Goal: Task Accomplishment & Management: Manage account settings

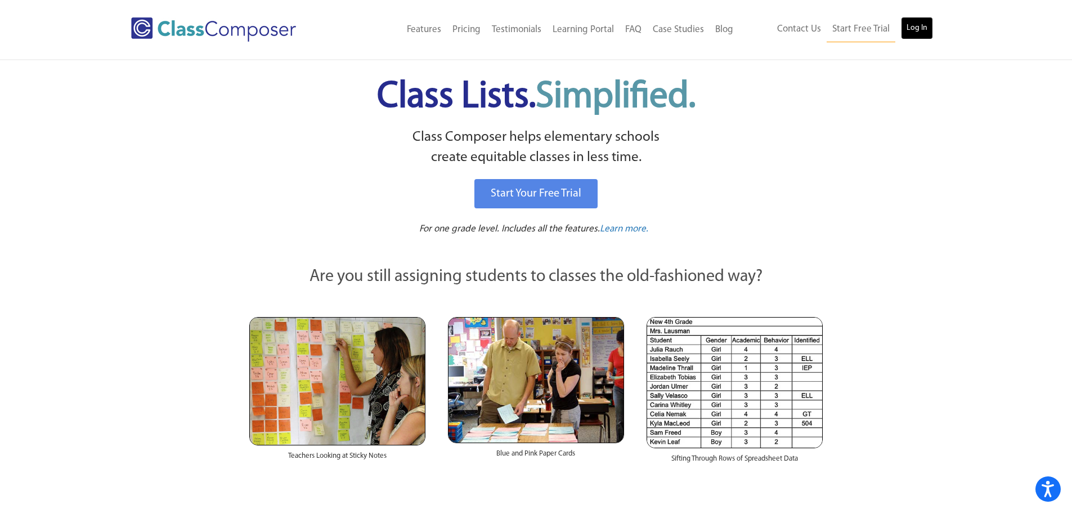
click at [925, 26] on link "Log In" at bounding box center [917, 28] width 32 height 23
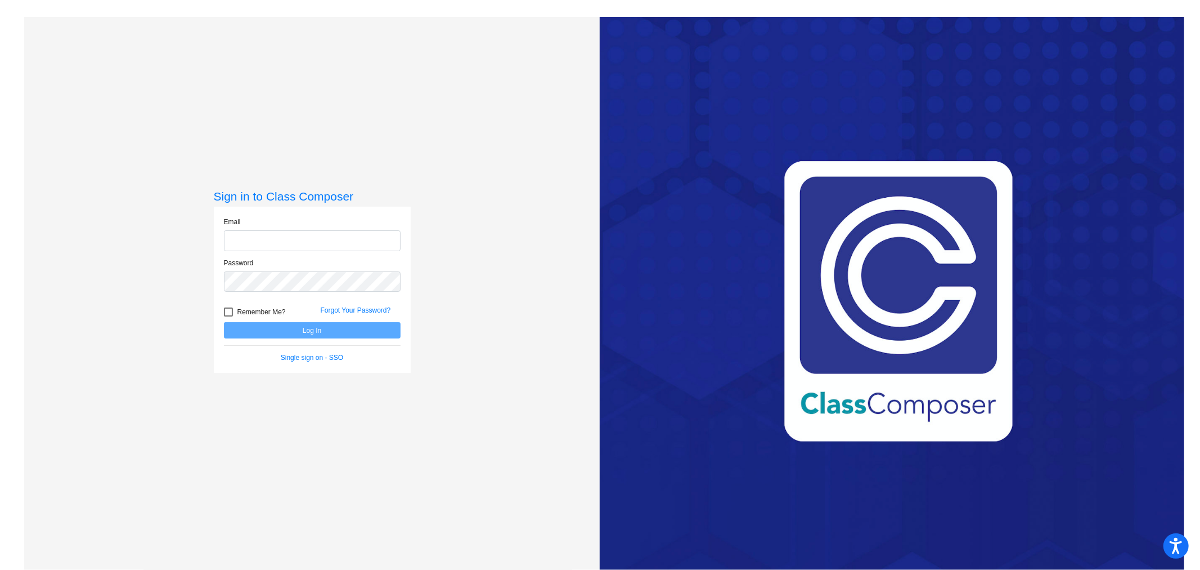
type input "[PERSON_NAME][EMAIL_ADDRESS][PERSON_NAME][DOMAIN_NAME]"
click at [290, 331] on button "Log In" at bounding box center [312, 330] width 177 height 16
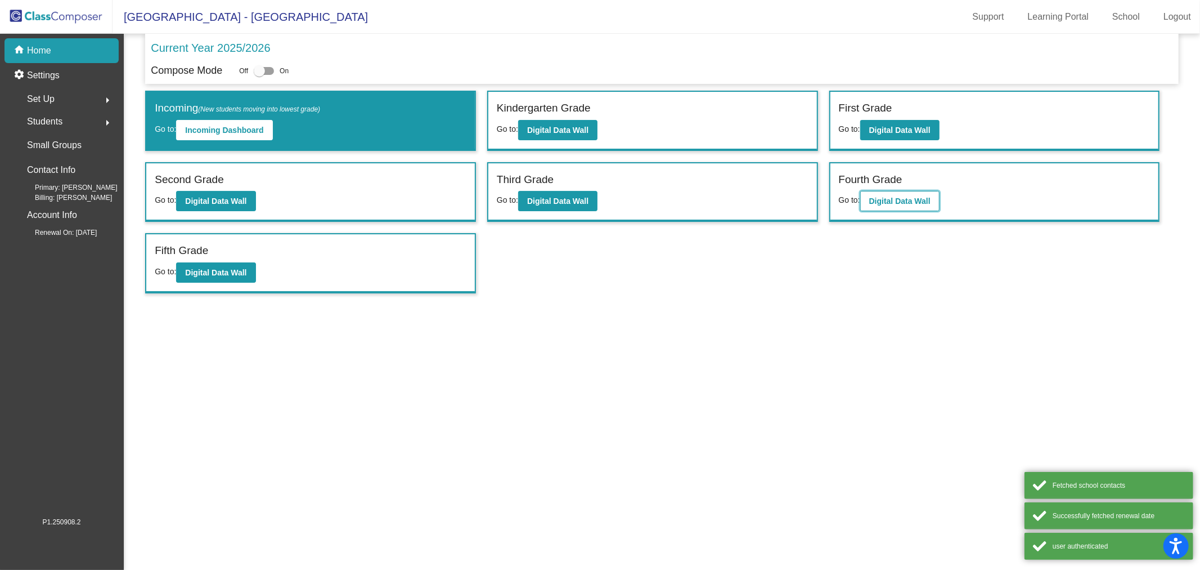
click at [894, 196] on b "Digital Data Wall" at bounding box center [899, 200] width 61 height 9
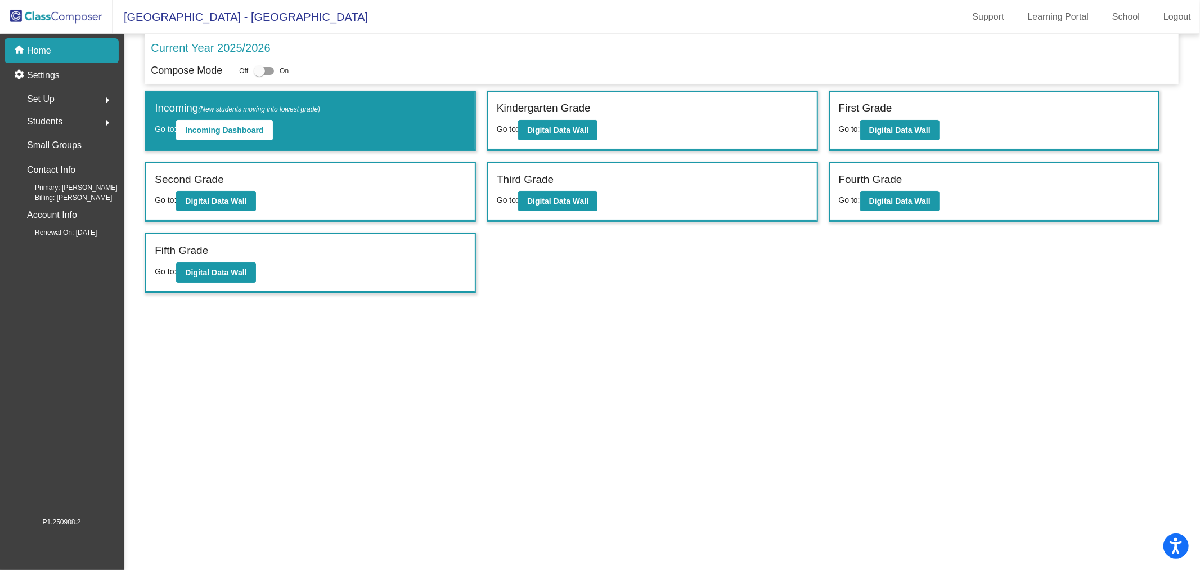
click at [211, 280] on div "Fifth Grade Go to: Digital Data Wall" at bounding box center [310, 263] width 329 height 58
click at [212, 275] on button "Digital Data Wall" at bounding box center [215, 272] width 79 height 20
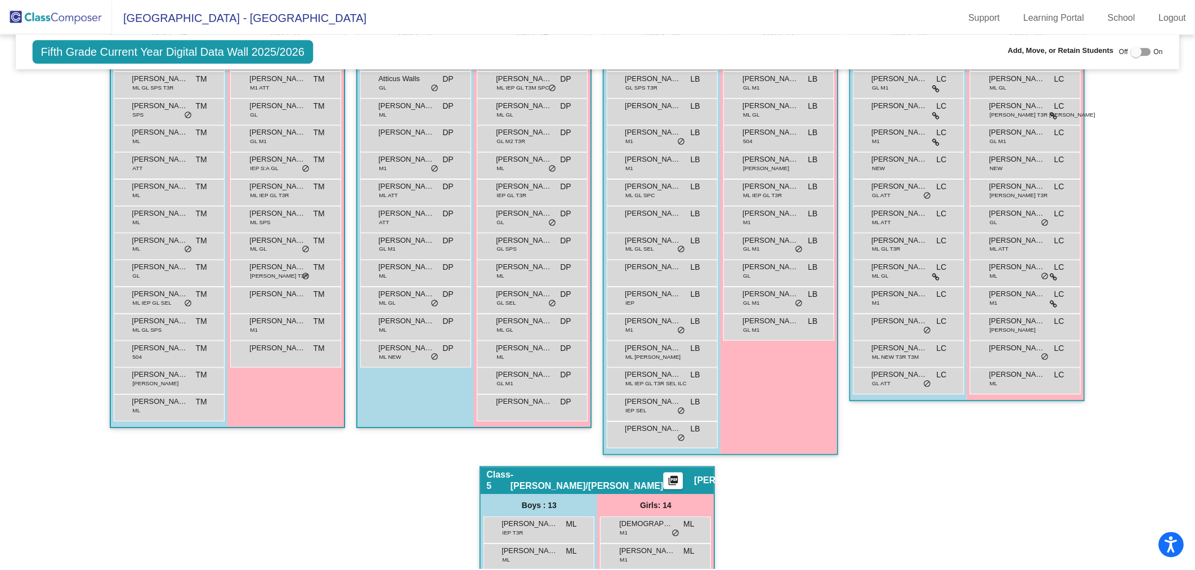
scroll to position [125, 0]
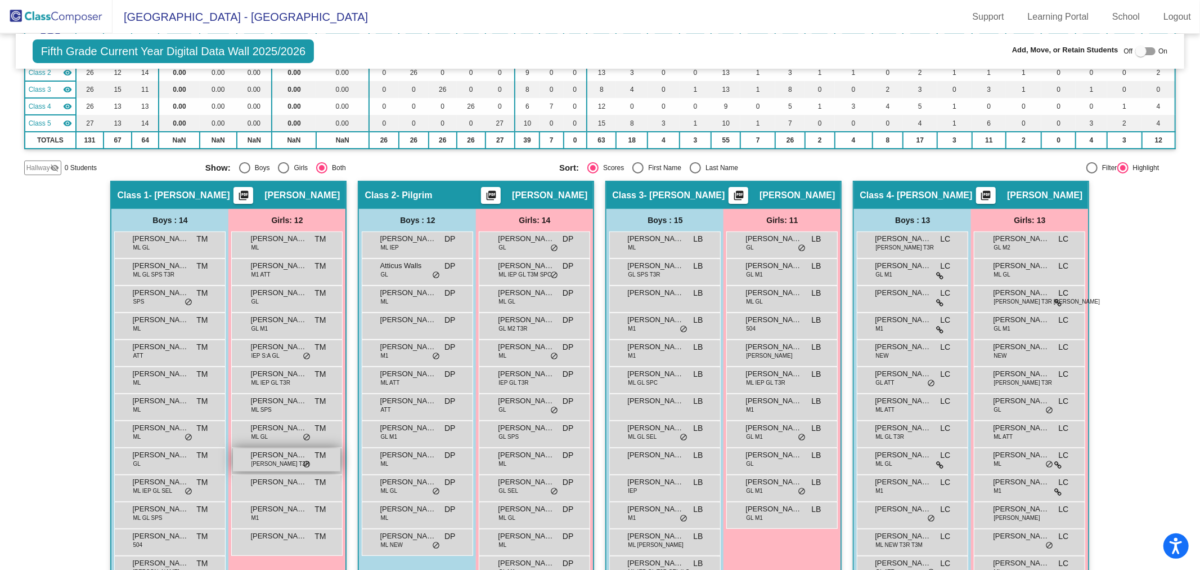
click at [273, 452] on span "Mia Lopez Rivas" at bounding box center [278, 454] width 56 height 11
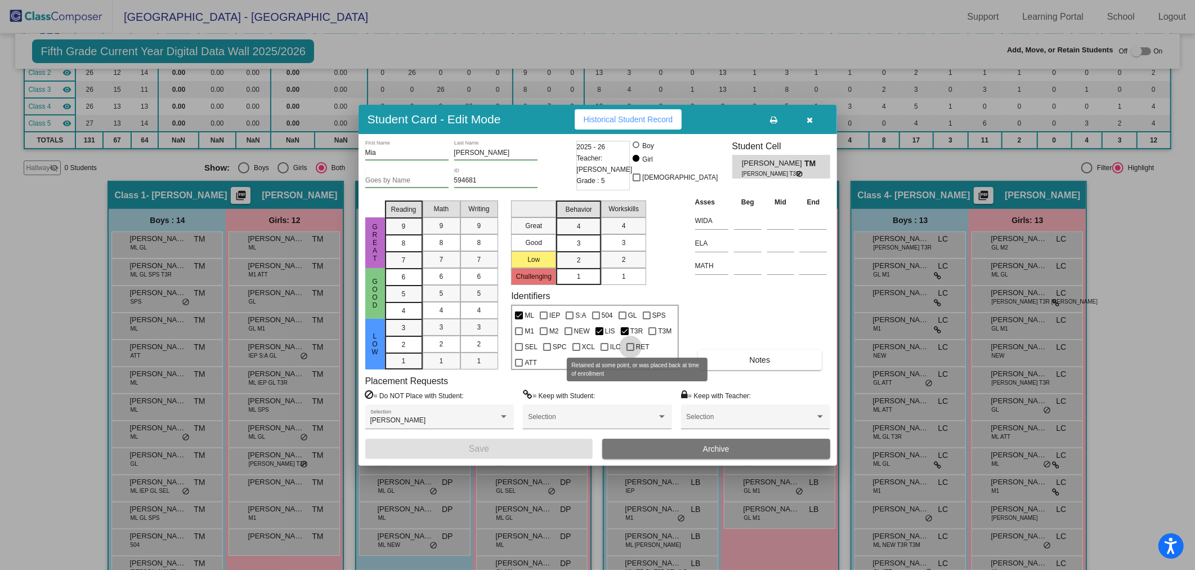
click at [630, 343] on div at bounding box center [630, 347] width 8 height 8
click at [630, 351] on input "RET" at bounding box center [630, 351] width 1 height 1
checkbox input "true"
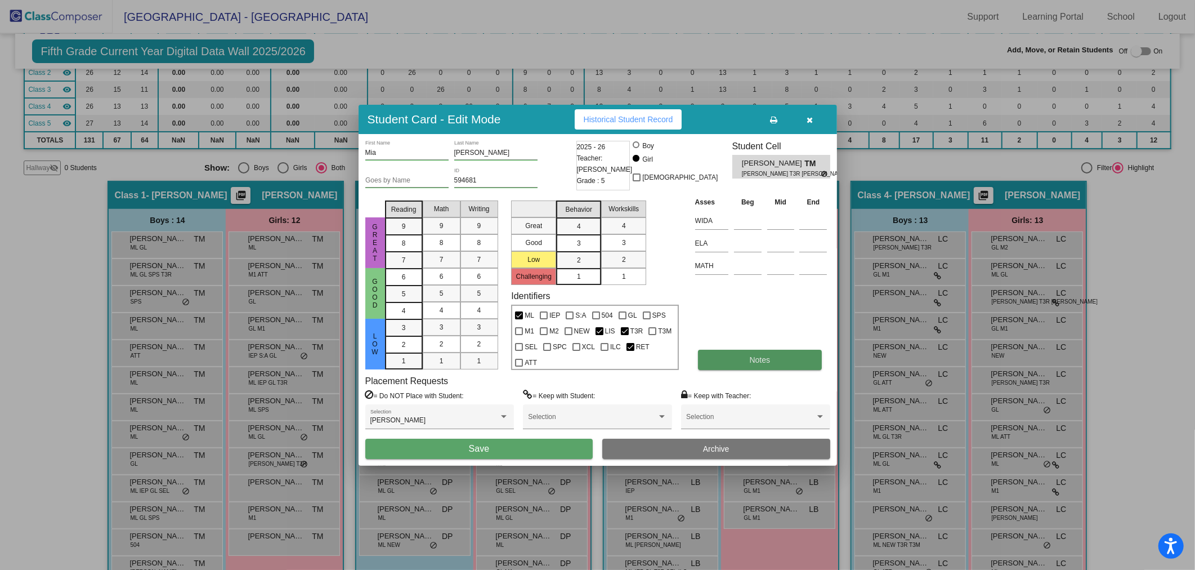
click at [754, 361] on span "Notes" at bounding box center [760, 359] width 21 height 9
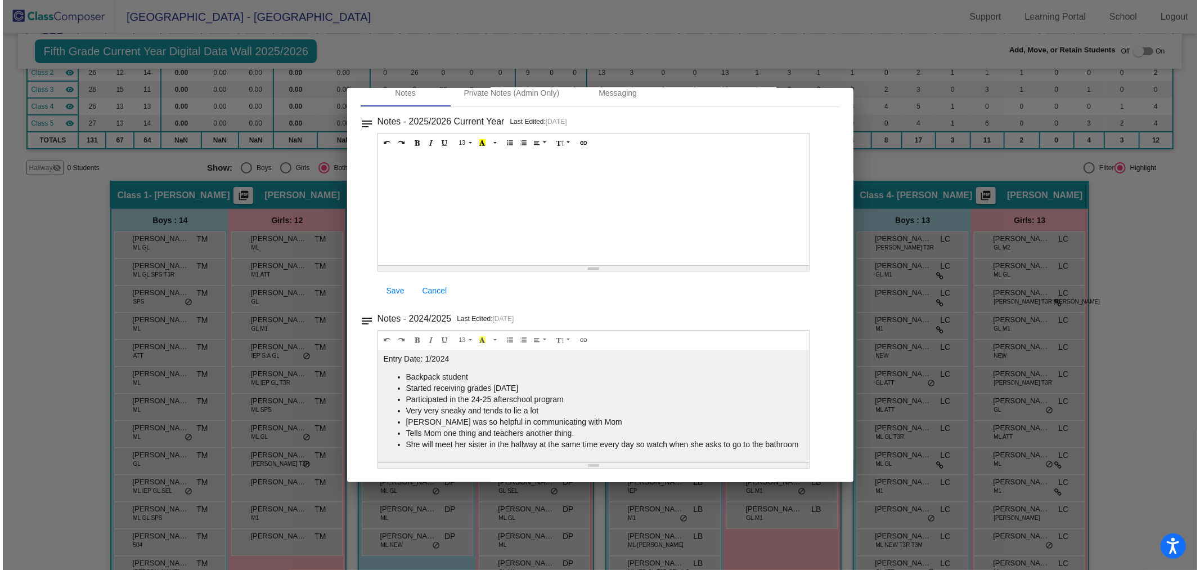
scroll to position [0, 0]
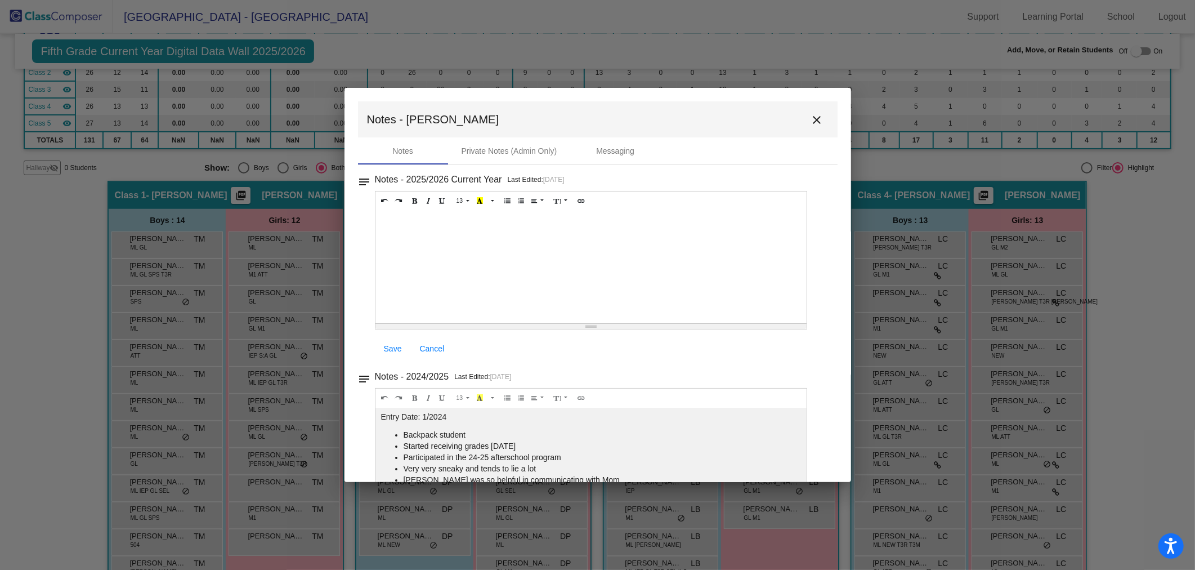
click at [819, 125] on button "close" at bounding box center [817, 119] width 23 height 23
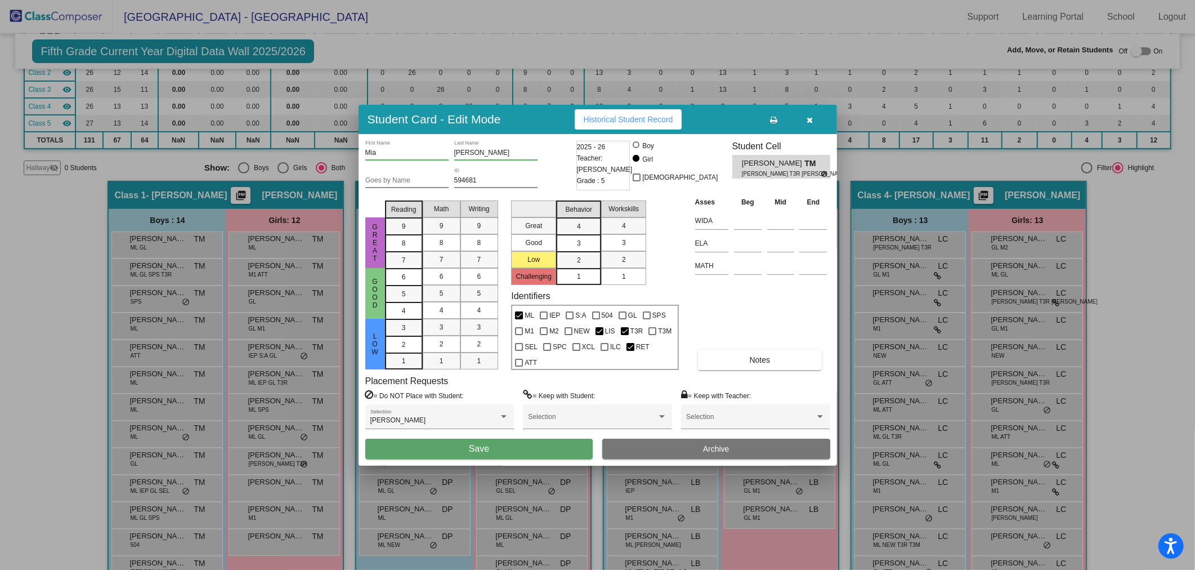
click at [810, 119] on icon "button" at bounding box center [809, 120] width 6 height 8
